Goal: Information Seeking & Learning: Learn about a topic

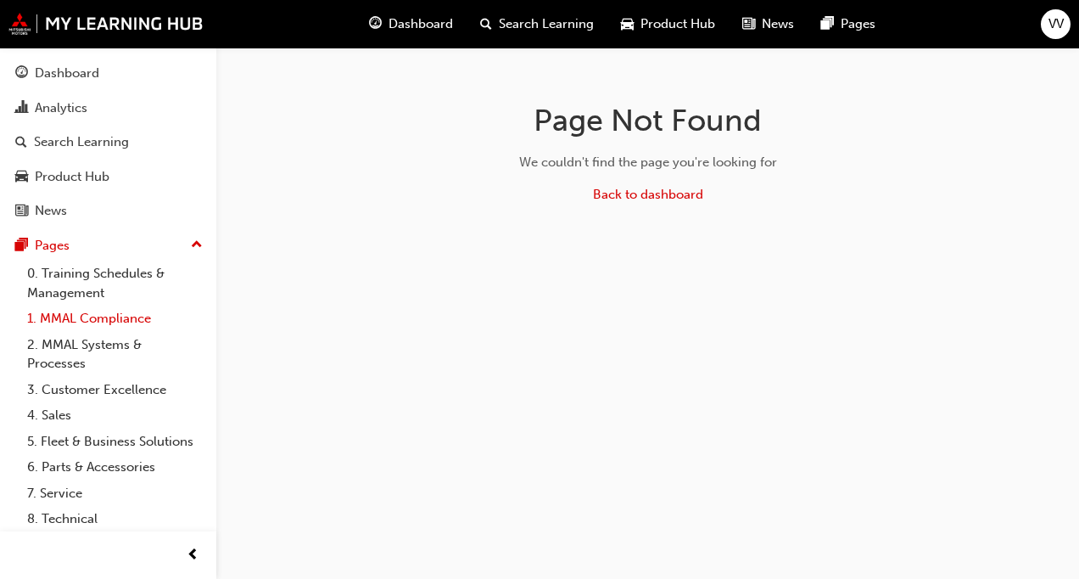
click at [53, 314] on link "1. MMAL Compliance" at bounding box center [114, 318] width 189 height 26
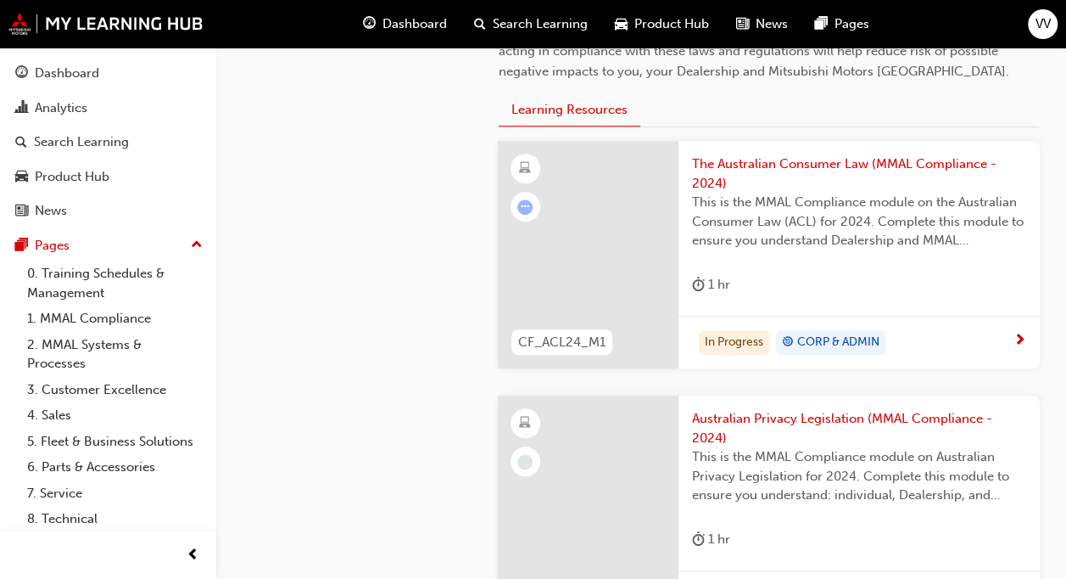
scroll to position [509, 0]
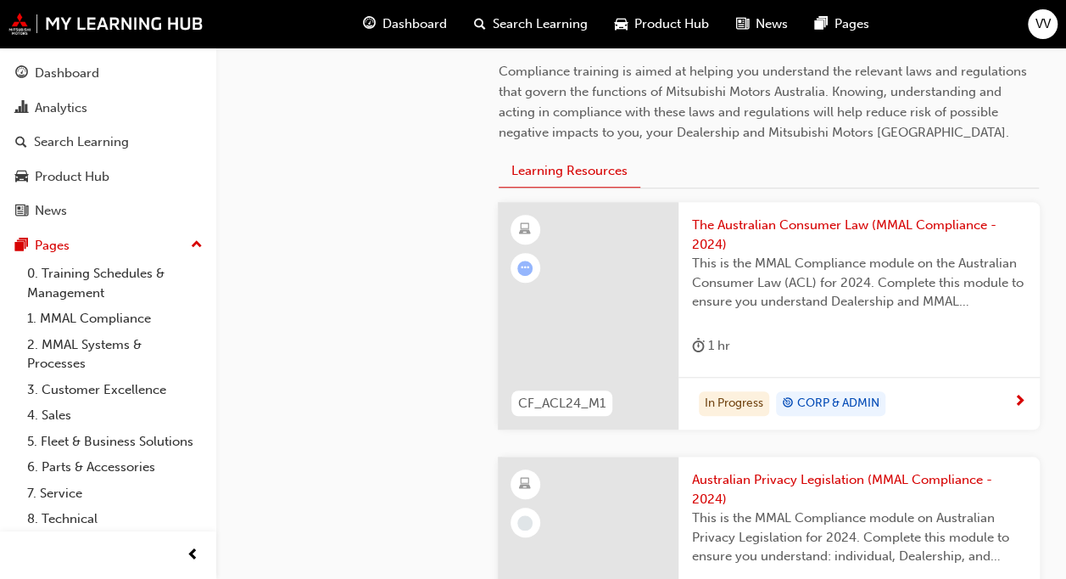
click at [814, 288] on span "This is the MMAL Compliance module on the Australian Consumer Law (ACL) for 202…" at bounding box center [859, 283] width 334 height 58
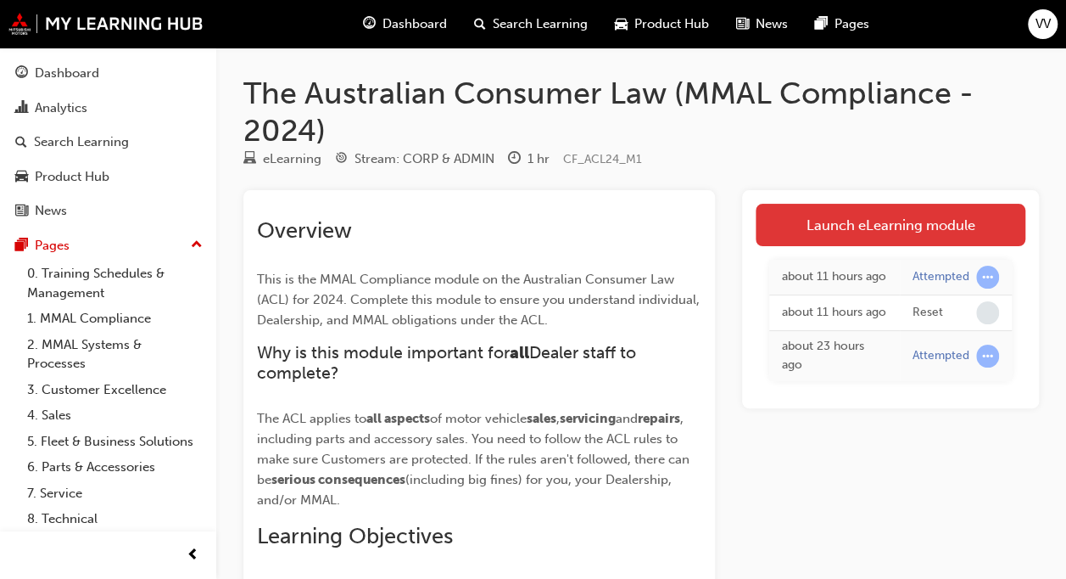
click at [919, 217] on link "Launch eLearning module" at bounding box center [891, 225] width 270 height 42
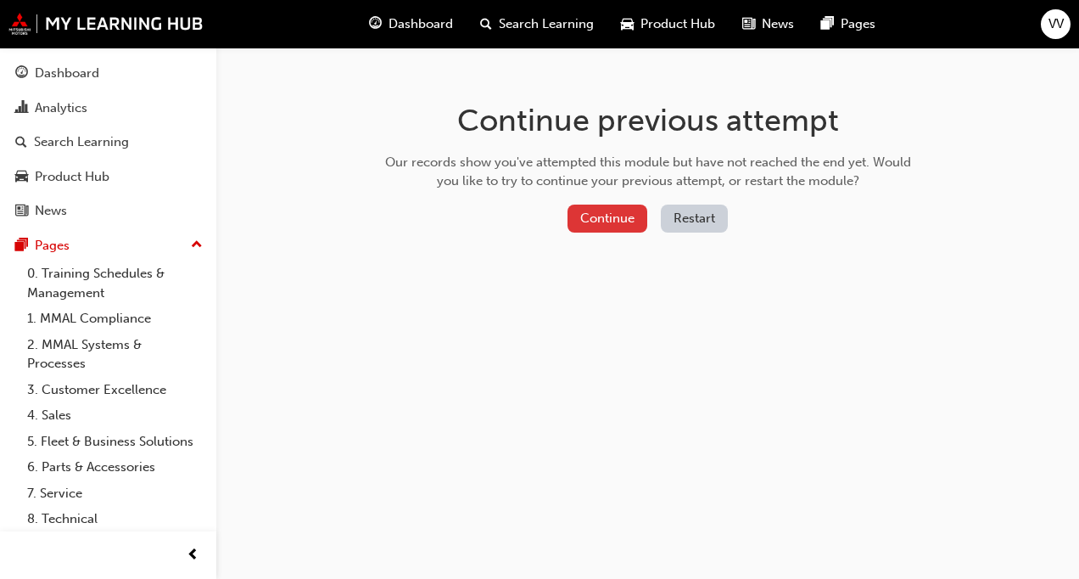
click at [628, 213] on button "Continue" at bounding box center [608, 218] width 80 height 28
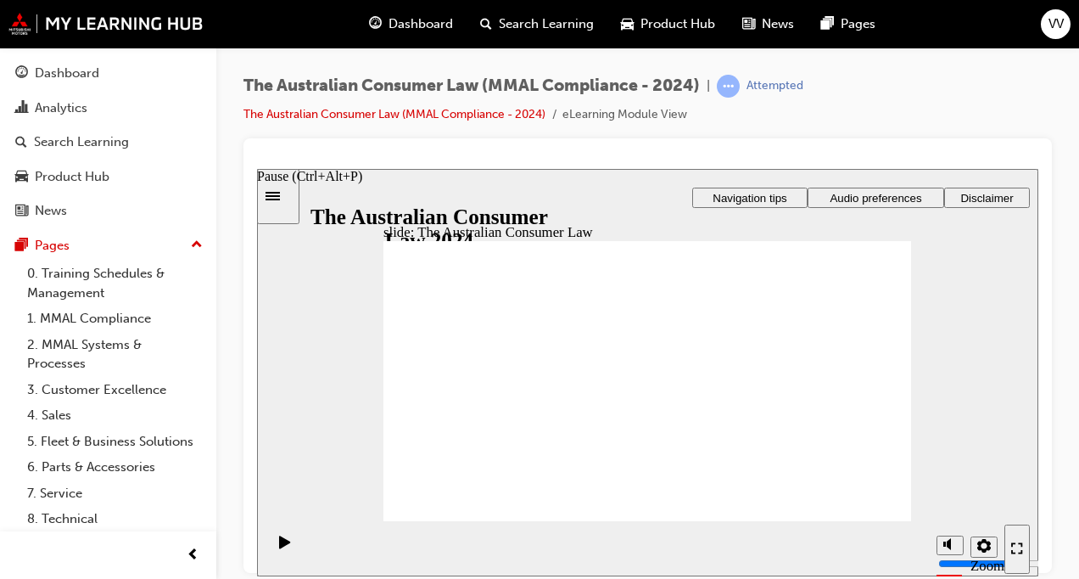
click at [282, 544] on icon "Pause (Ctrl+Alt+P)" at bounding box center [285, 541] width 12 height 14
click at [279, 538] on icon "Pause (Ctrl+Alt+P)" at bounding box center [285, 541] width 12 height 14
click at [1018, 545] on icon "Enter full-screen (Ctrl+Alt+F)" at bounding box center [1017, 547] width 12 height 12
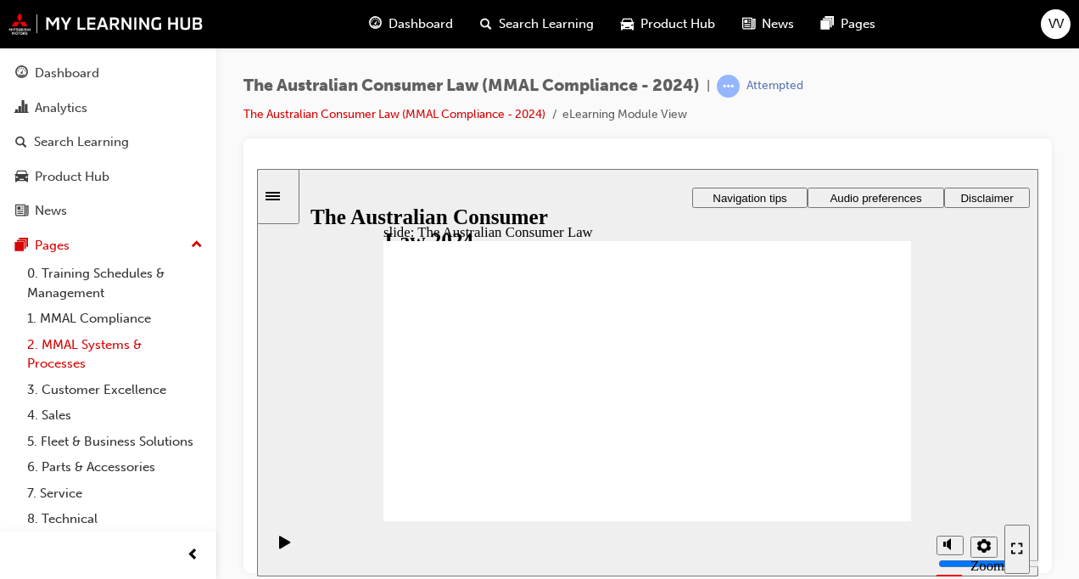
click at [75, 349] on link "2. MMAL Systems & Processes" at bounding box center [114, 354] width 189 height 45
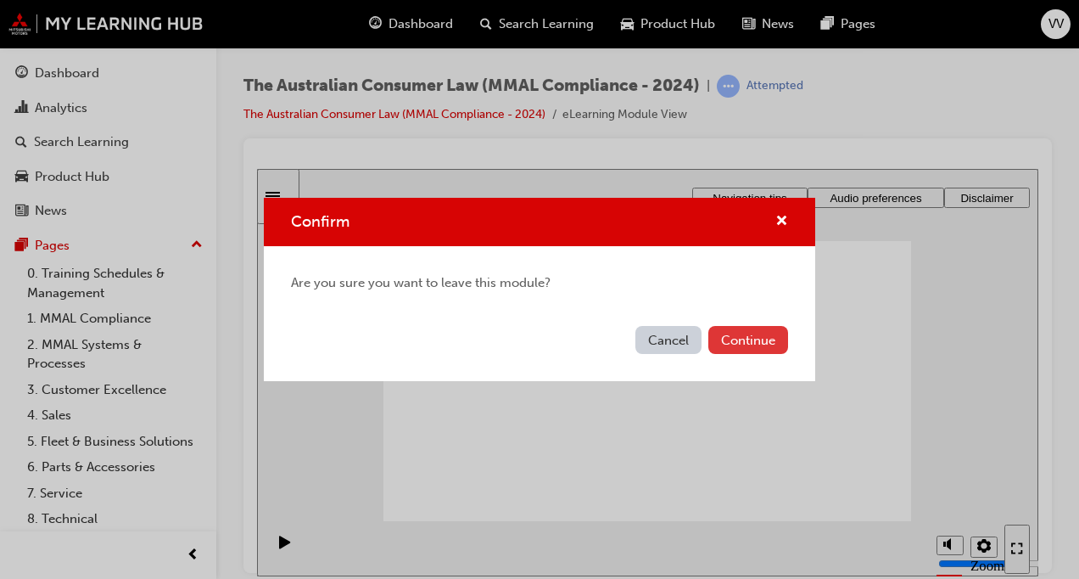
click at [769, 338] on button "Continue" at bounding box center [748, 340] width 80 height 28
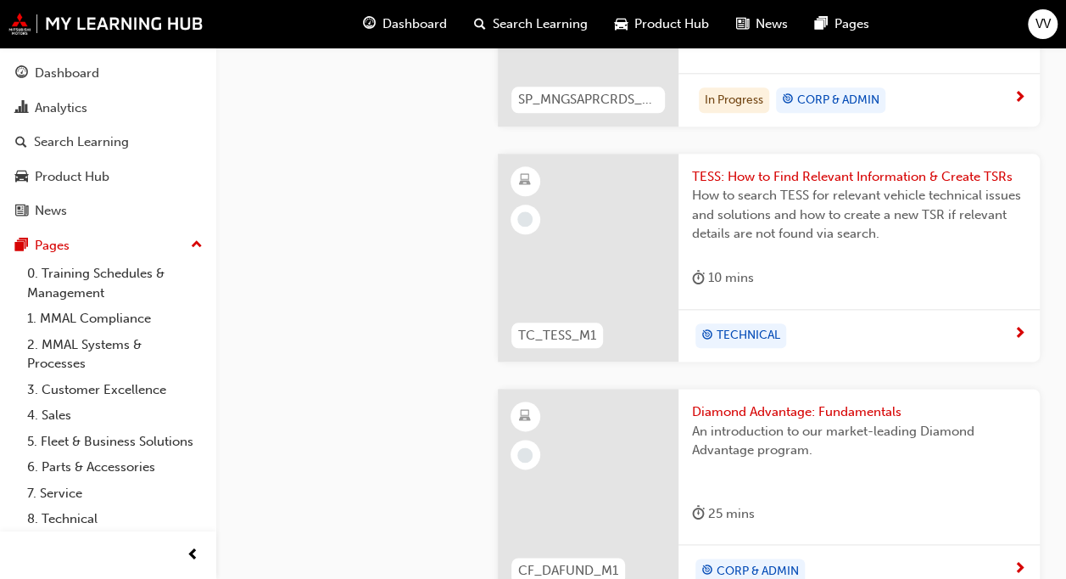
click at [802, 244] on div "How to search TESS for relevant vehicle technical issues and solutions and how …" at bounding box center [859, 220] width 334 height 68
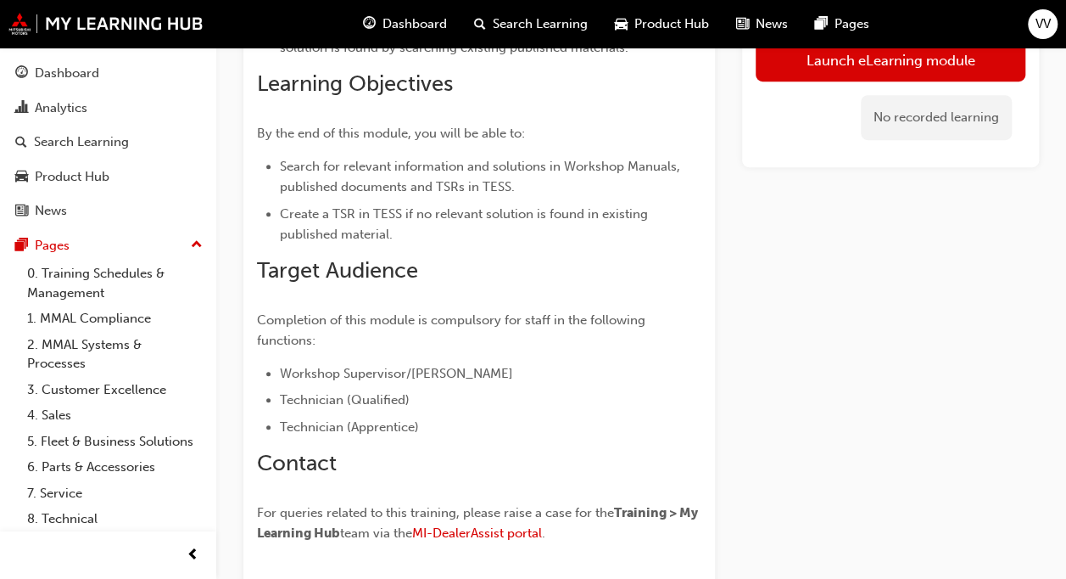
scroll to position [233, 0]
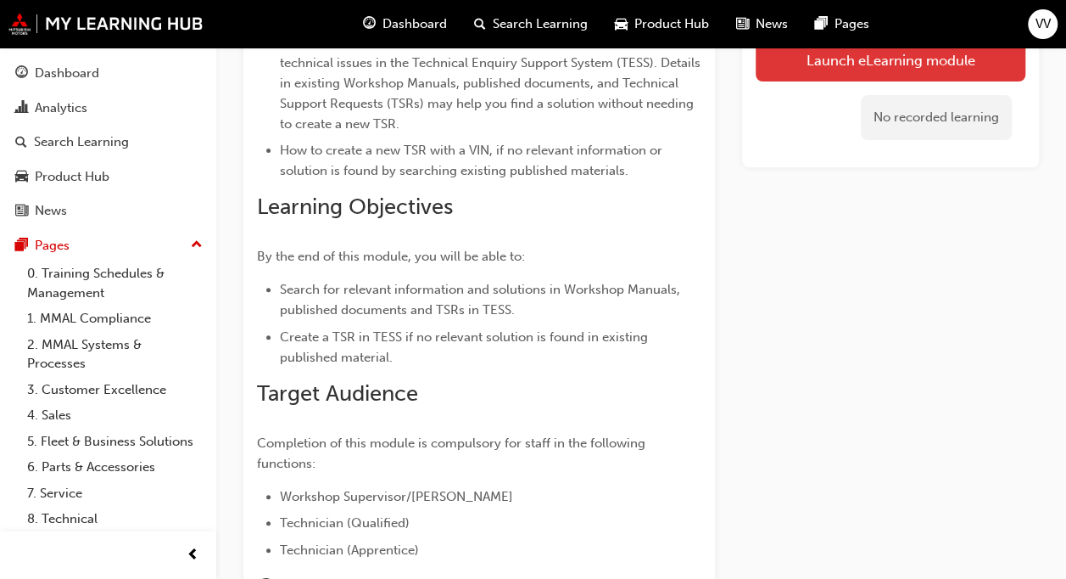
click at [791, 58] on link "Launch eLearning module" at bounding box center [891, 60] width 270 height 42
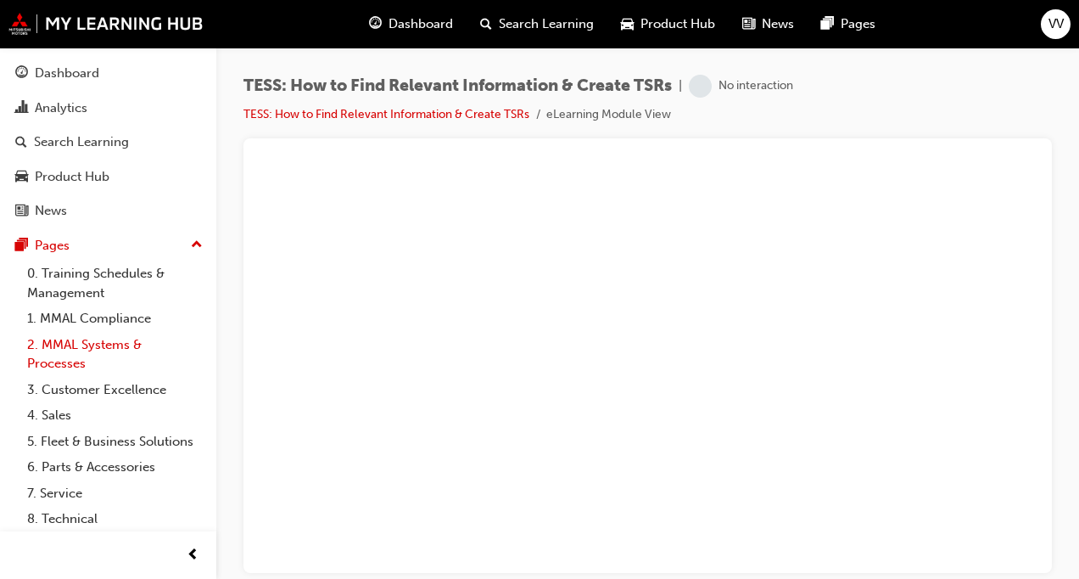
click at [115, 349] on link "2. MMAL Systems & Processes" at bounding box center [114, 354] width 189 height 45
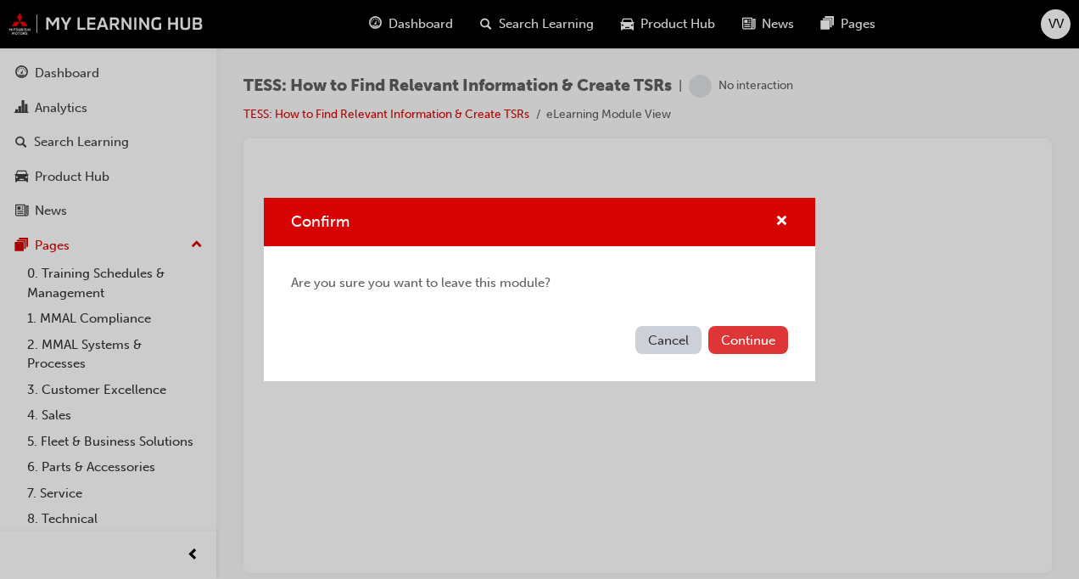
click at [762, 345] on button "Continue" at bounding box center [748, 340] width 80 height 28
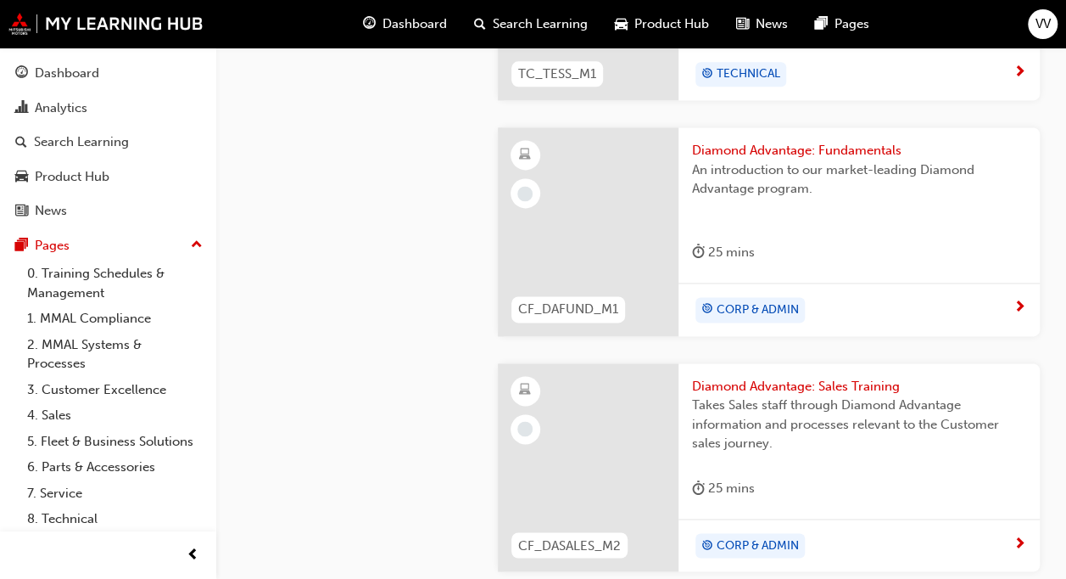
scroll to position [1272, 0]
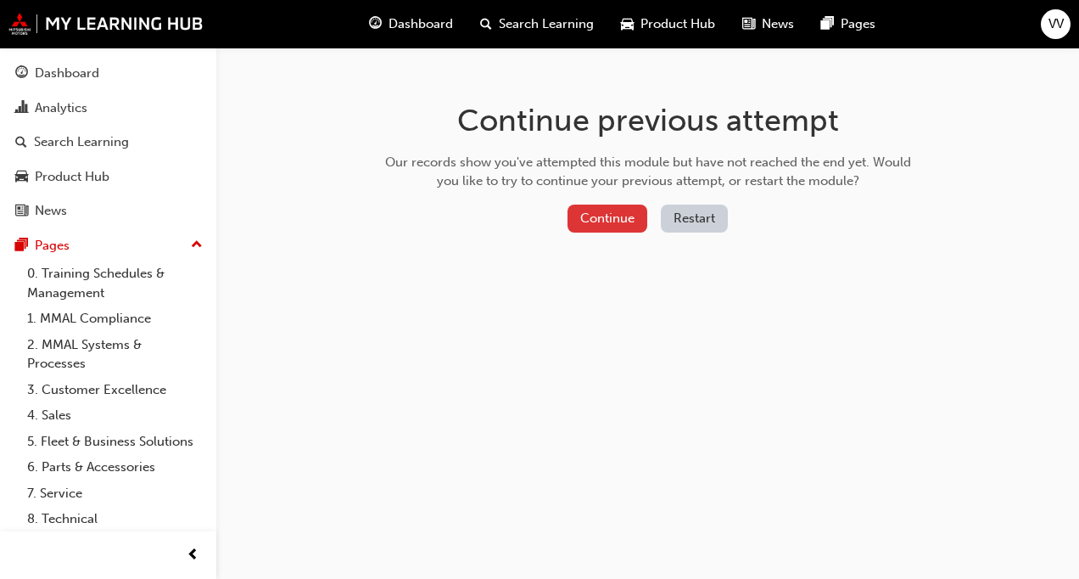
click at [607, 213] on button "Continue" at bounding box center [608, 218] width 80 height 28
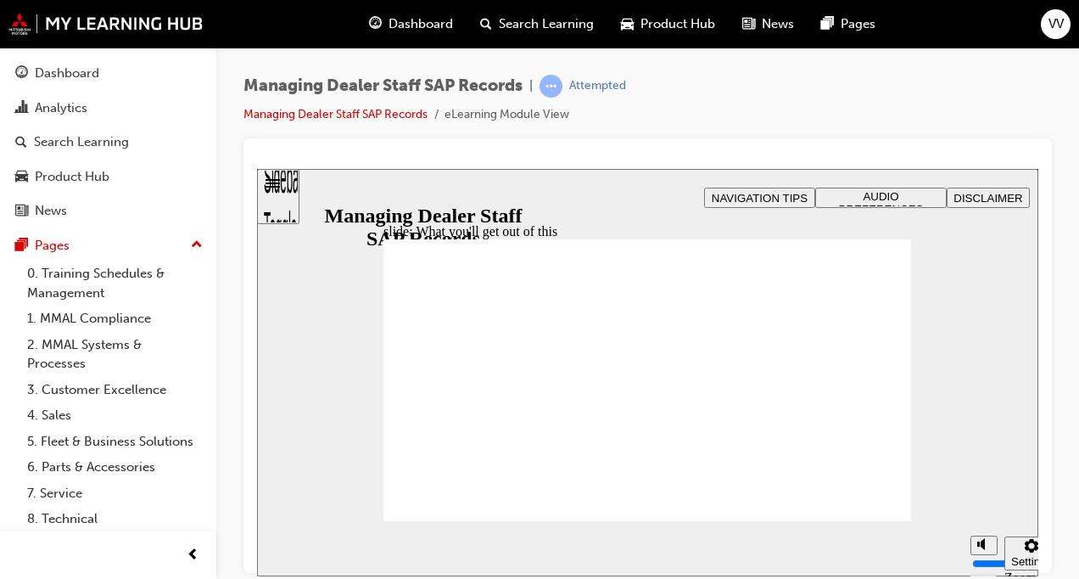
drag, startPoint x: 990, startPoint y: 480, endPoint x: 992, endPoint y: 534, distance: 53.5
type input "0"
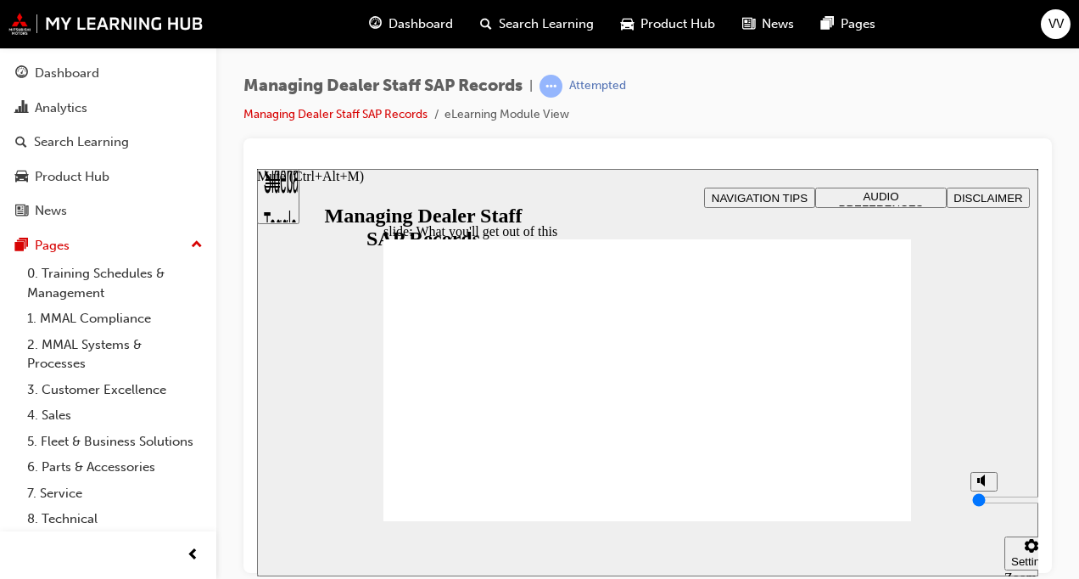
click at [993, 506] on input "volume" at bounding box center [1026, 499] width 109 height 14
click at [792, 198] on span "NAVIGATION TIPS" at bounding box center [760, 197] width 96 height 13
click at [885, 193] on span "AUDIO PREFERENCES" at bounding box center [881, 201] width 85 height 25
click at [975, 198] on span "DISCLAIMER" at bounding box center [987, 197] width 69 height 13
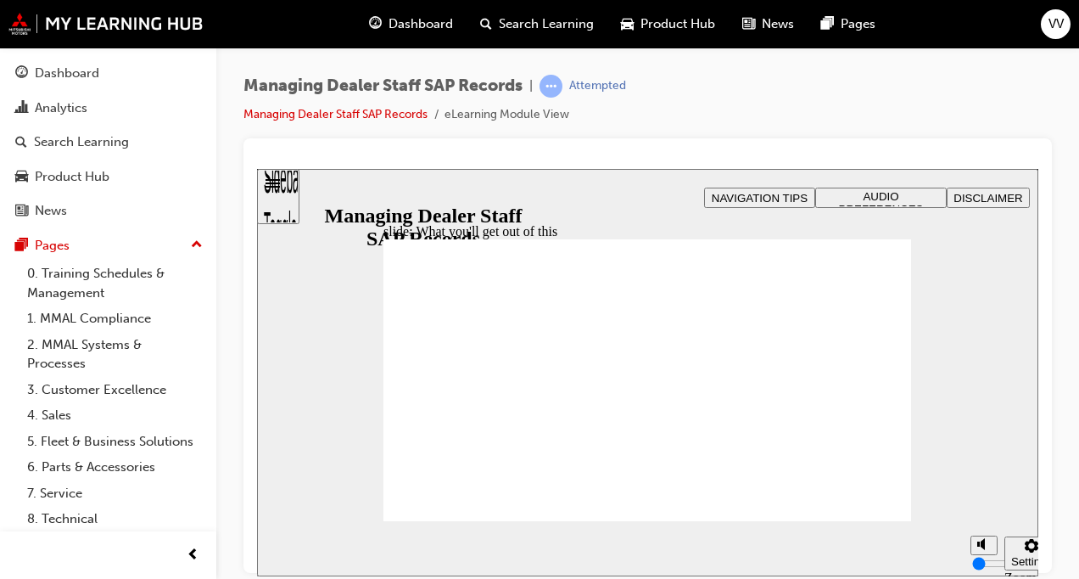
click at [858, 204] on button "AUDIO PREFERENCES" at bounding box center [880, 197] width 131 height 20
click at [806, 198] on span "NAVIGATION TIPS" at bounding box center [760, 197] width 96 height 13
